Goal: Task Accomplishment & Management: Complete application form

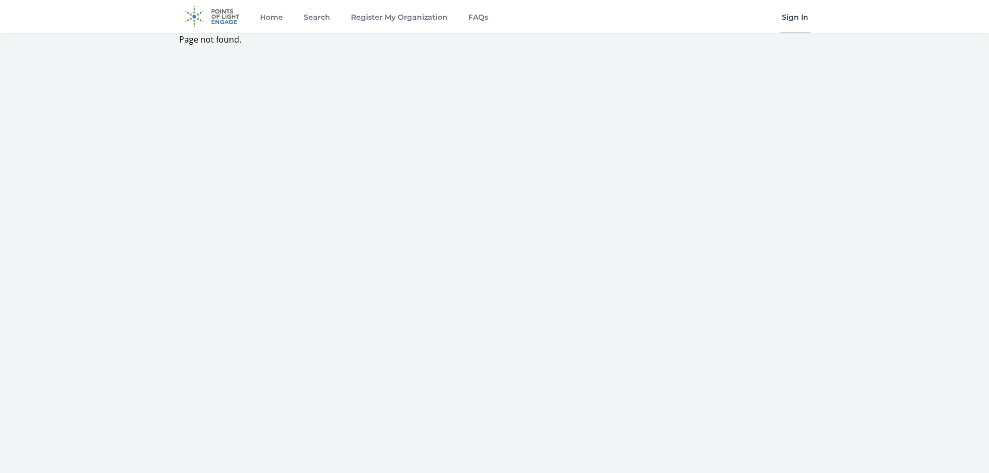
click at [791, 22] on link "Sign In" at bounding box center [795, 16] width 31 height 33
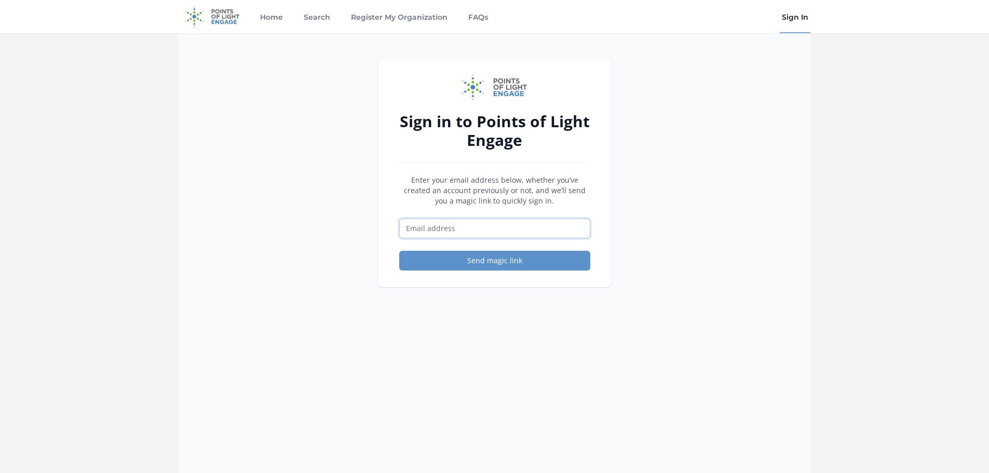
click at [454, 232] on input "Email address" at bounding box center [494, 229] width 191 height 20
type input "[PERSON_NAME][EMAIL_ADDRESS][DOMAIN_NAME]"
click at [495, 259] on button "Send magic link" at bounding box center [494, 261] width 191 height 20
